Goal: Find specific page/section: Find specific page/section

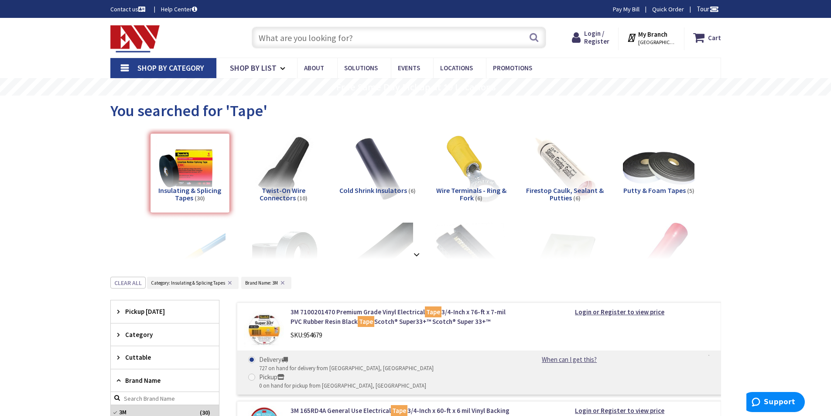
click at [294, 40] on input "text" at bounding box center [399, 38] width 294 height 22
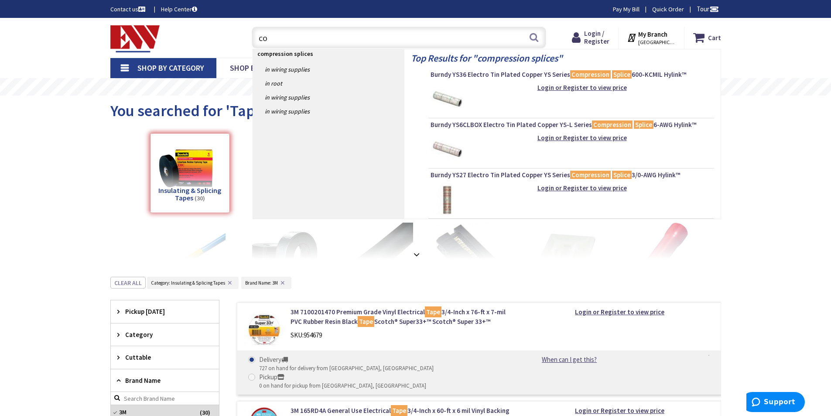
type input "c"
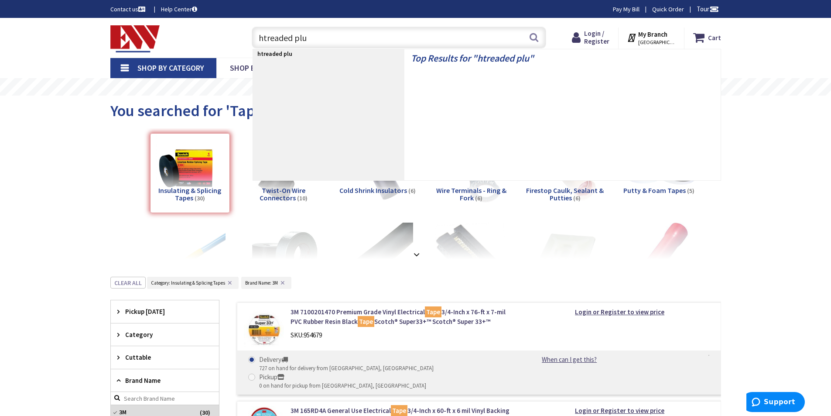
type input "htreaded plug"
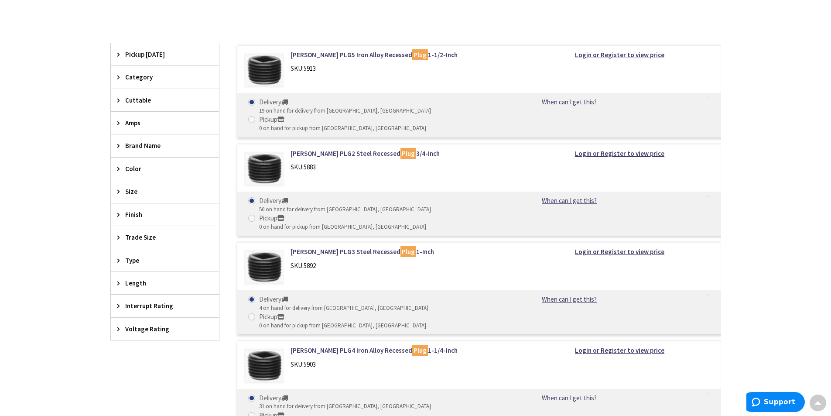
scroll to position [291, 0]
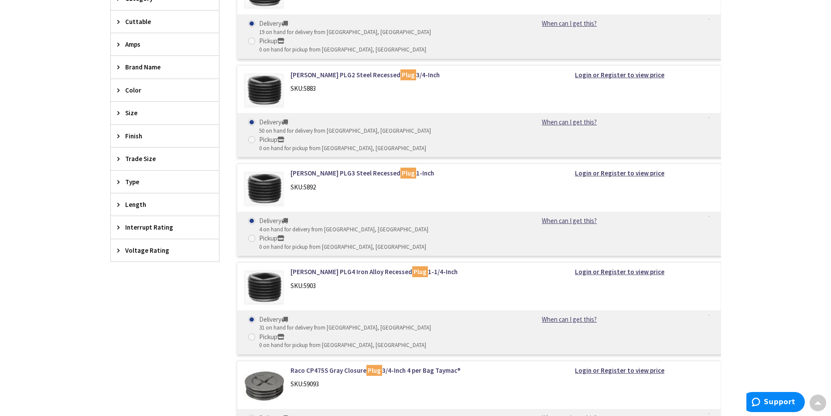
click at [144, 158] on span "Trade Size" at bounding box center [160, 158] width 71 height 9
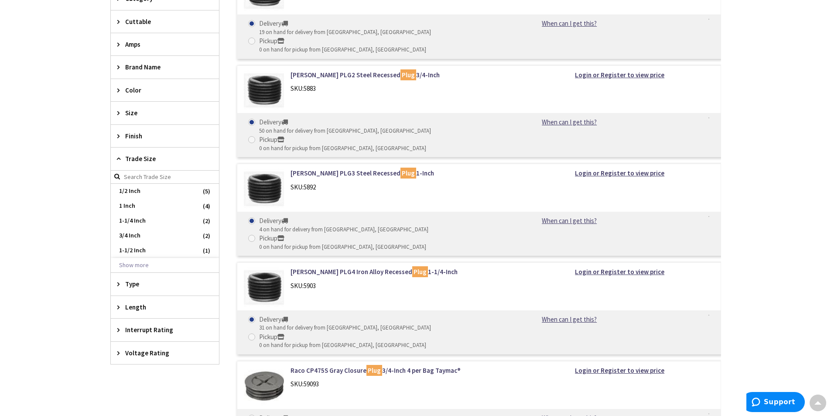
type input "[PERSON_NAME] Playground, [STREET_ADDRESS][US_STATE]"
click at [143, 260] on button "Show more" at bounding box center [165, 265] width 108 height 15
click at [157, 281] on span "4 Inch" at bounding box center [165, 280] width 108 height 15
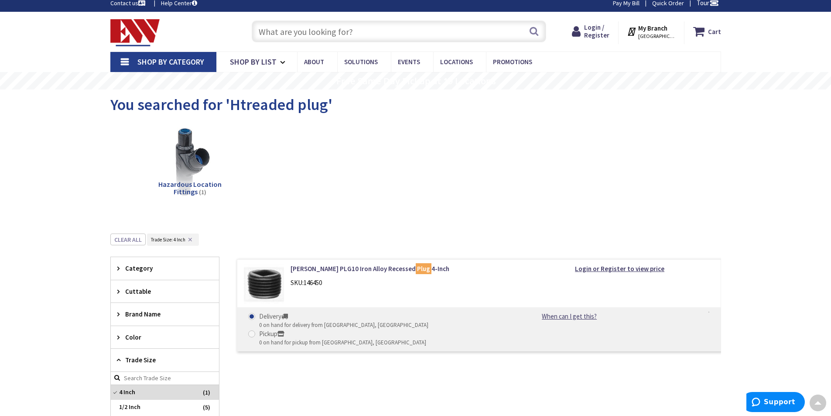
scroll to position [0, 0]
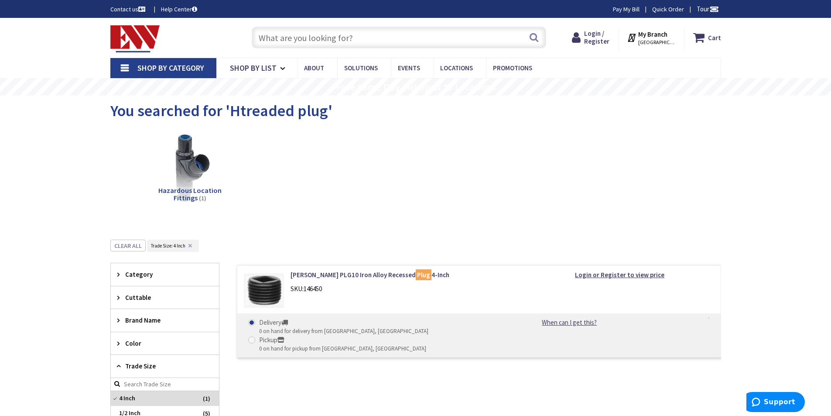
click at [297, 36] on input "text" at bounding box center [399, 38] width 294 height 22
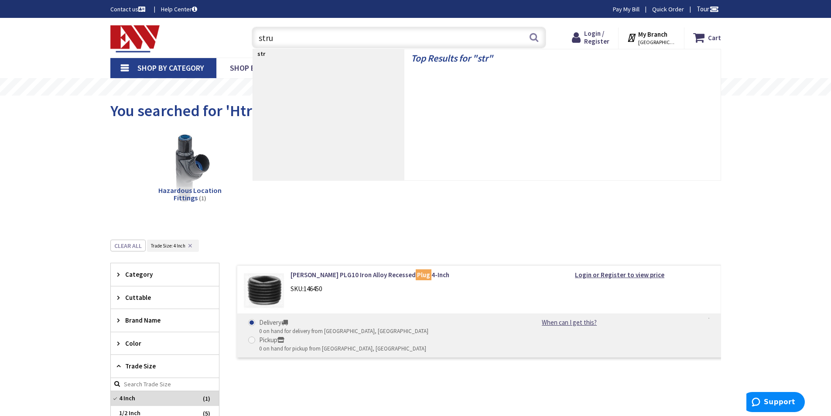
type input "strut"
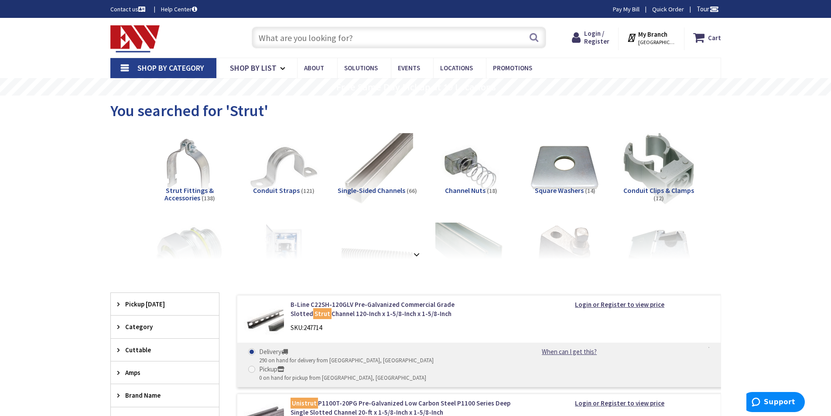
paste input "8427-12"
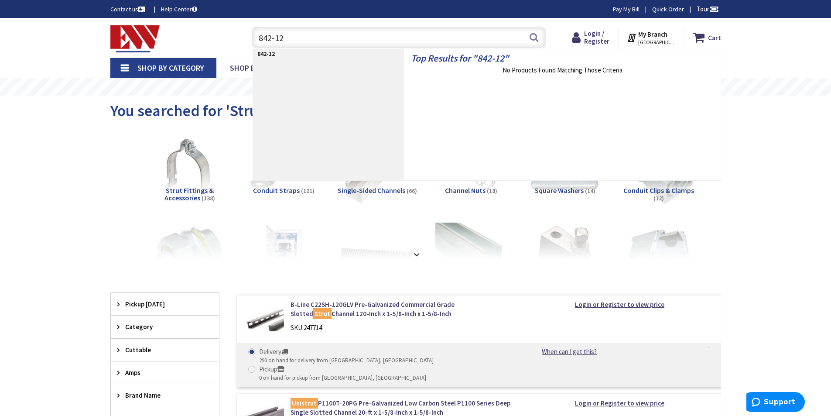
type input "8426-12"
